Goal: Information Seeking & Learning: Learn about a topic

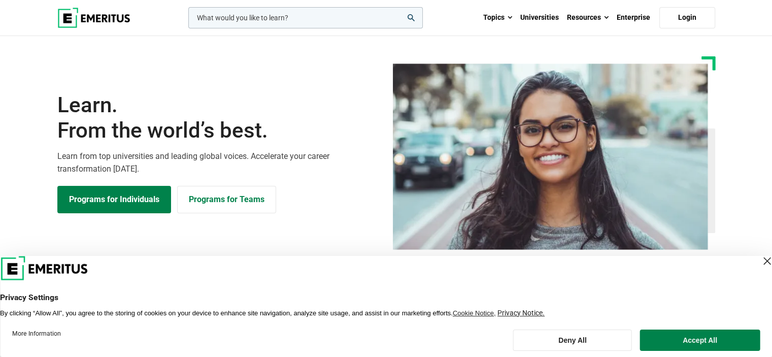
click at [254, 18] on input "woocommerce-product-search-field-0" at bounding box center [305, 17] width 235 height 21
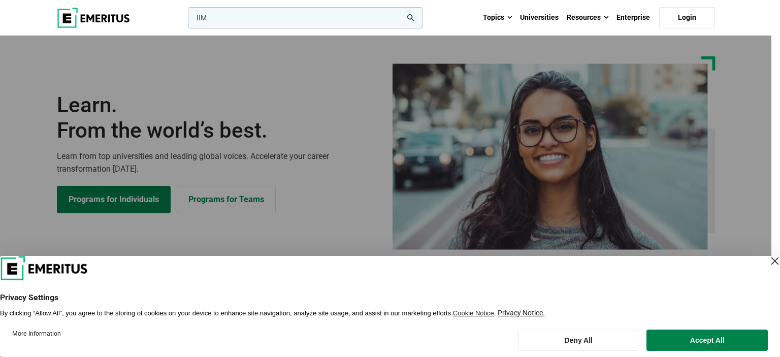
type input "IIM"
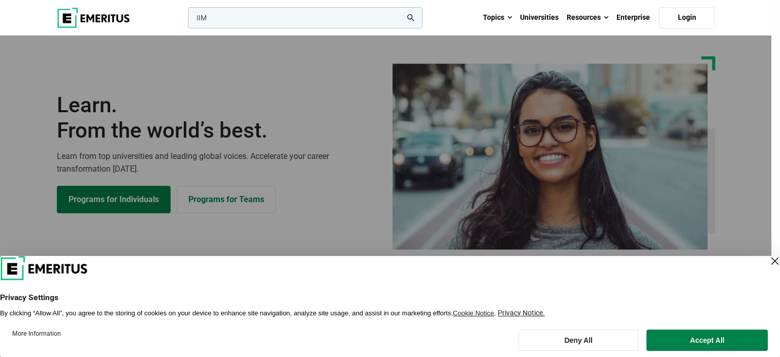
click at [186, 20] on button "search" at bounding box center [186, 20] width 0 height 0
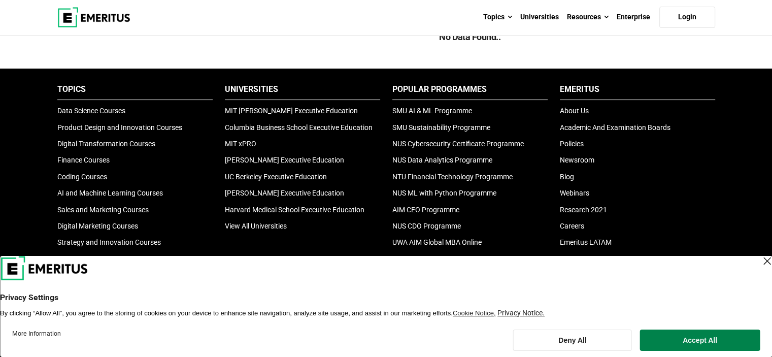
scroll to position [203, 0]
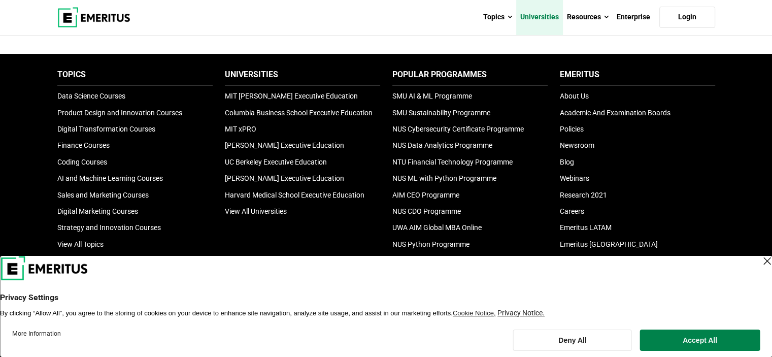
click at [556, 18] on link "Universities" at bounding box center [539, 17] width 47 height 36
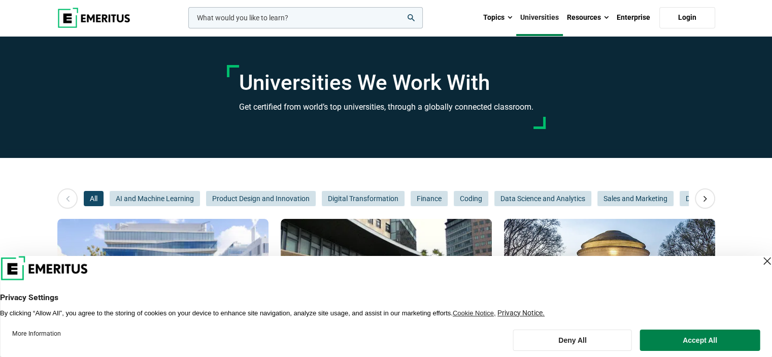
click at [760, 259] on div "Close Layer" at bounding box center [767, 261] width 14 height 14
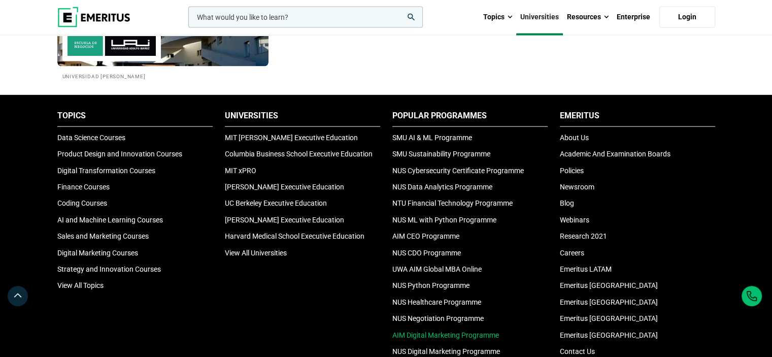
scroll to position [2082, 0]
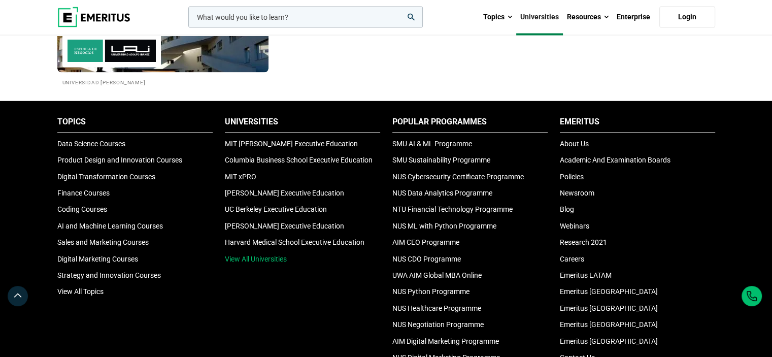
click at [270, 257] on link "View All Universities" at bounding box center [256, 259] width 62 height 8
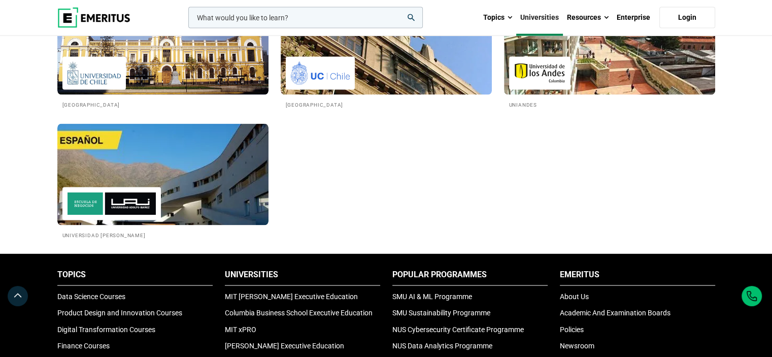
scroll to position [2285, 0]
